Goal: Information Seeking & Learning: Check status

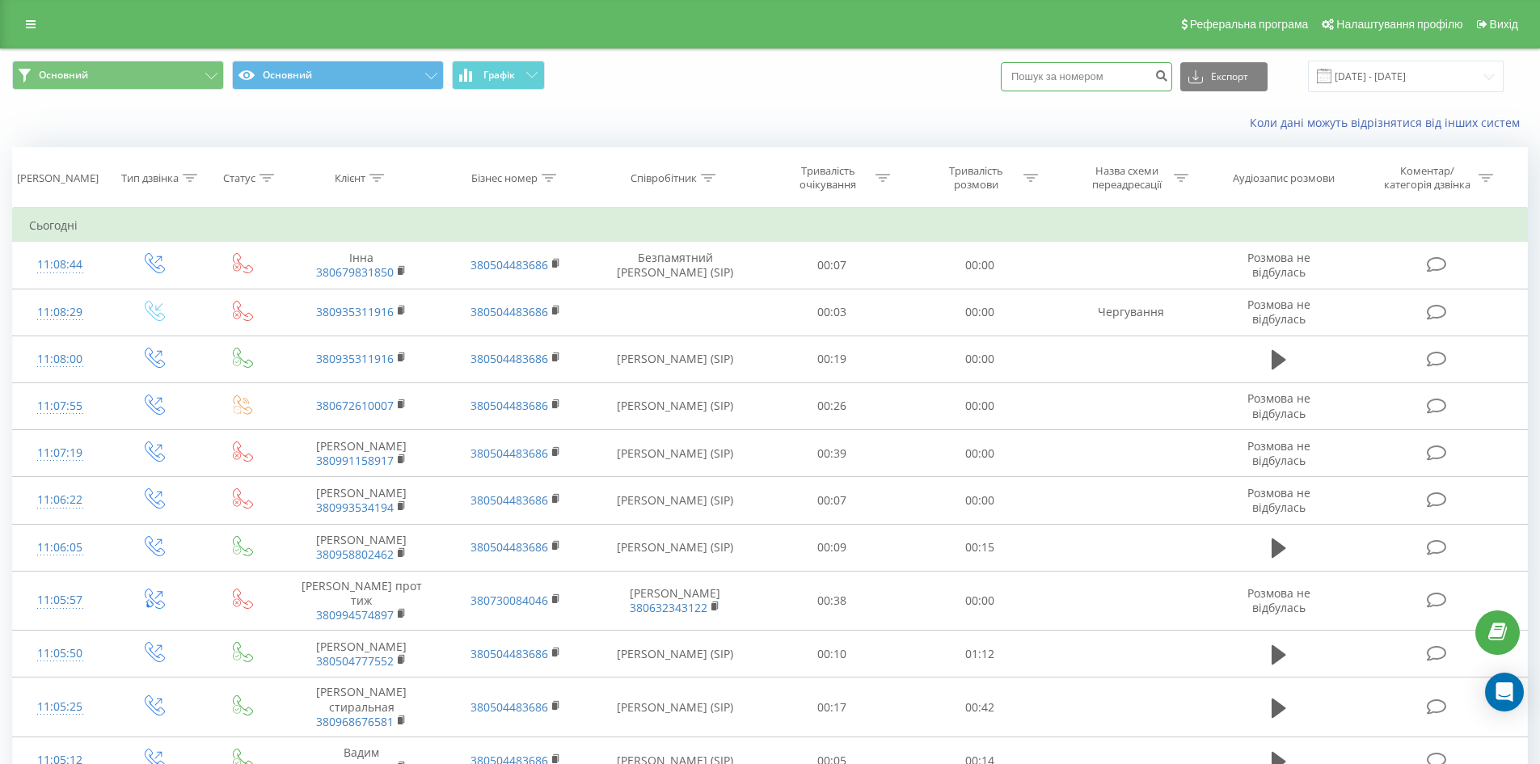
click at [1129, 77] on input at bounding box center [1086, 76] width 171 height 29
paste input "380953365907"
type input "380953365907"
click at [1172, 67] on button "submit" at bounding box center [1161, 76] width 22 height 29
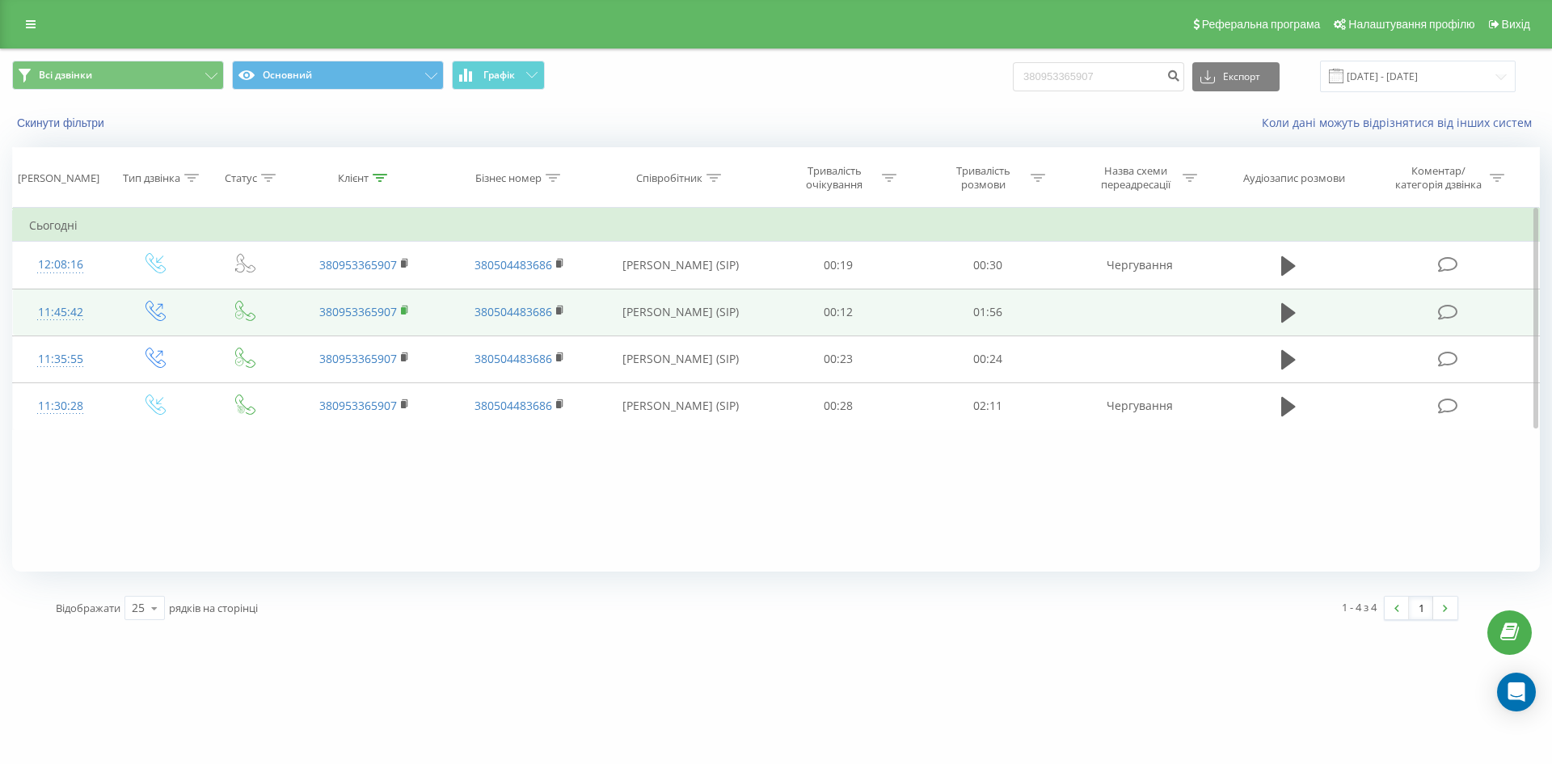
click at [406, 313] on rect at bounding box center [403, 310] width 5 height 7
